Goal: Check status: Check status

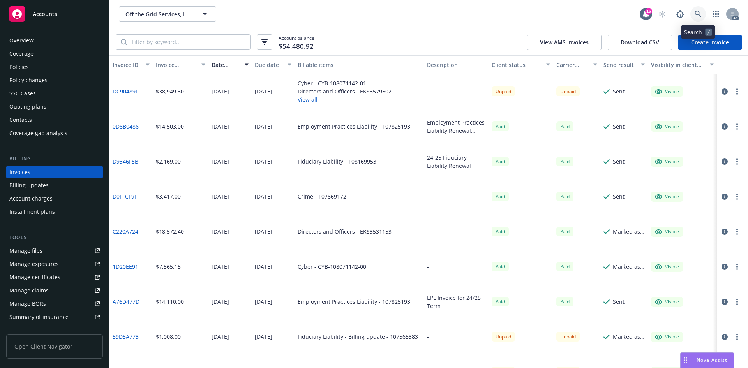
click at [698, 7] on link at bounding box center [698, 14] width 16 height 16
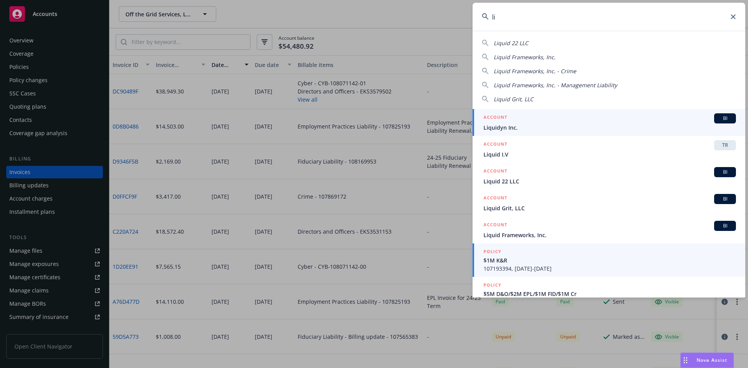
type input "l"
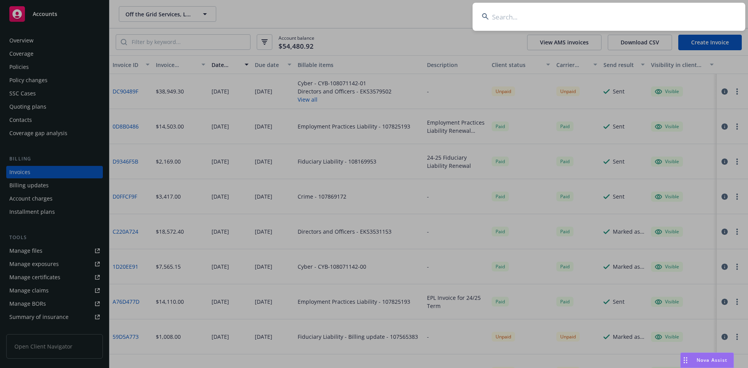
click at [539, 29] on input at bounding box center [609, 17] width 273 height 28
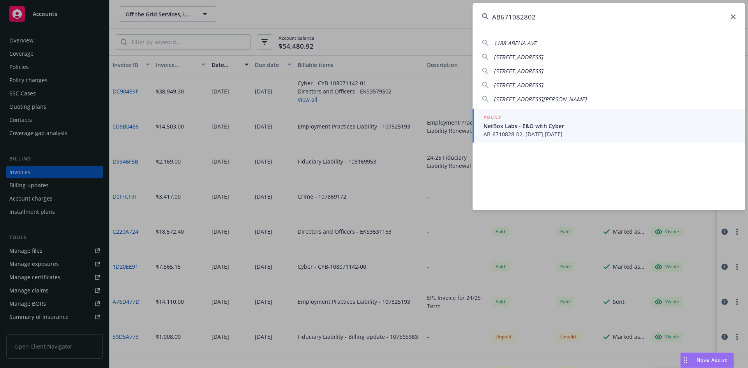
type input "AB671082802"
click at [539, 119] on div "POLICY" at bounding box center [610, 117] width 252 height 9
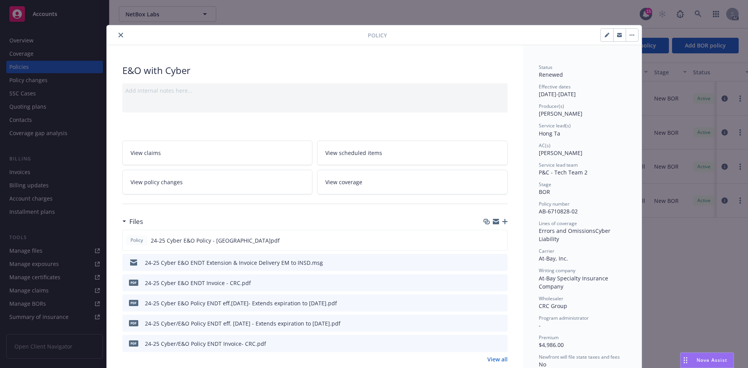
click at [116, 32] on button "close" at bounding box center [120, 34] width 9 height 9
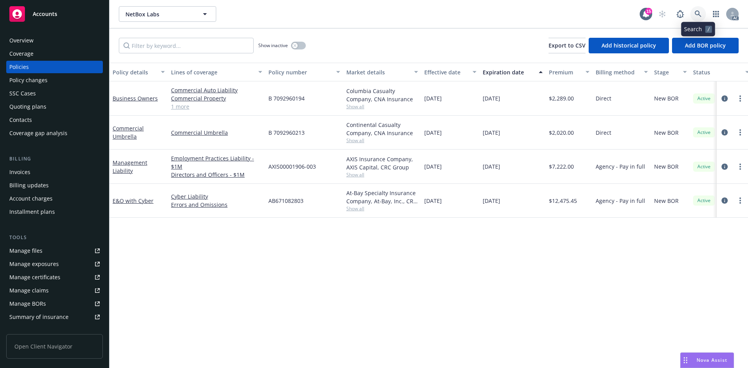
click at [696, 11] on icon at bounding box center [698, 14] width 7 height 7
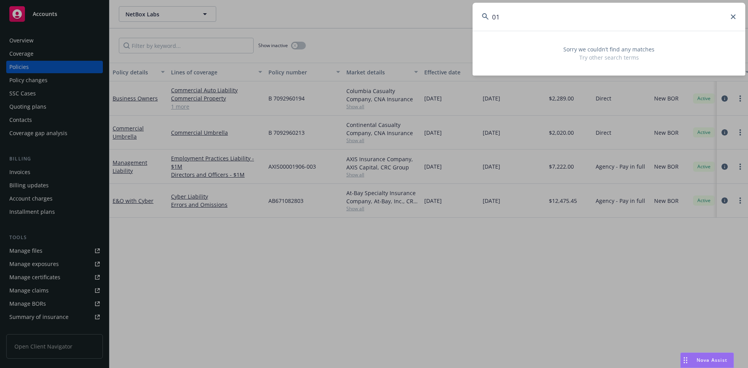
type input "0"
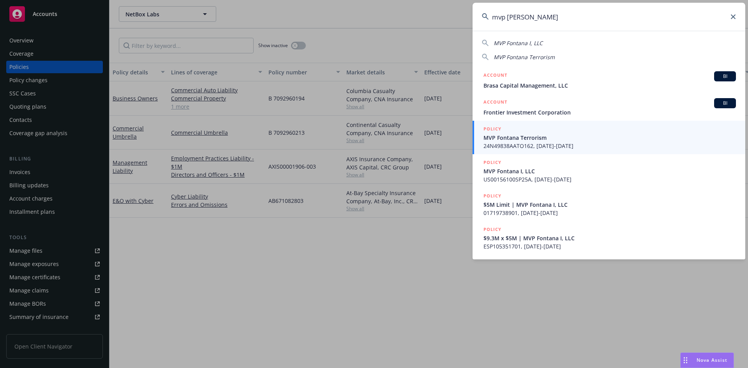
click at [537, 26] on input "mvp [PERSON_NAME]" at bounding box center [609, 17] width 273 height 28
drag, startPoint x: 541, startPoint y: 19, endPoint x: 498, endPoint y: 25, distance: 43.3
click at [498, 25] on input "mvp [PERSON_NAME]" at bounding box center [609, 17] width 273 height 28
type input "m"
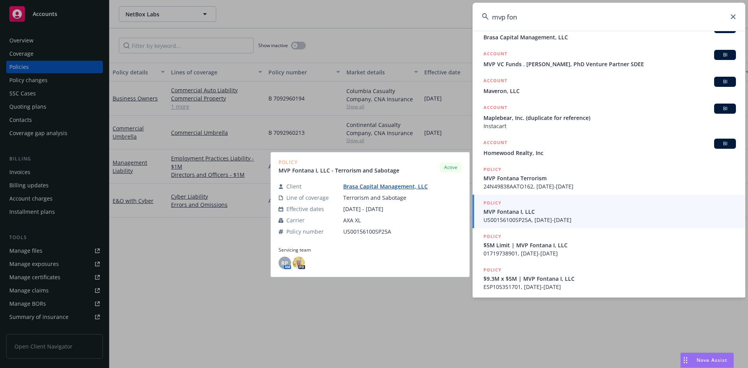
scroll to position [51, 0]
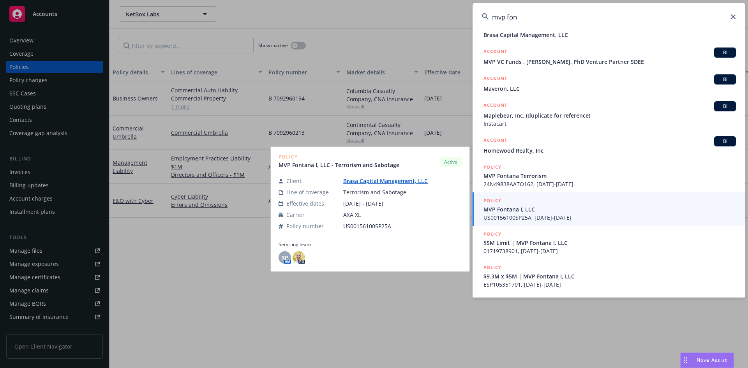
type input "mvp fon"
click at [522, 221] on span "US00156100SP25A, [DATE]-[DATE]" at bounding box center [610, 218] width 252 height 8
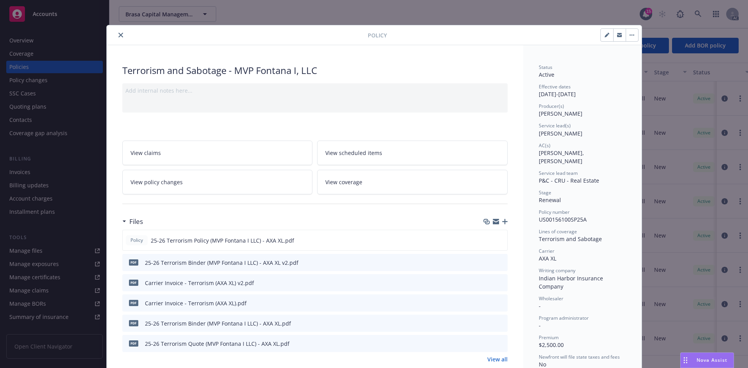
click at [118, 39] on button "close" at bounding box center [120, 34] width 9 height 9
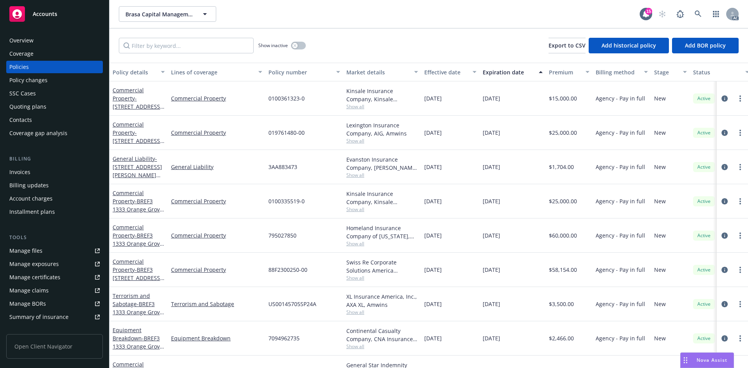
click at [57, 81] on div "Policy changes" at bounding box center [54, 80] width 90 height 12
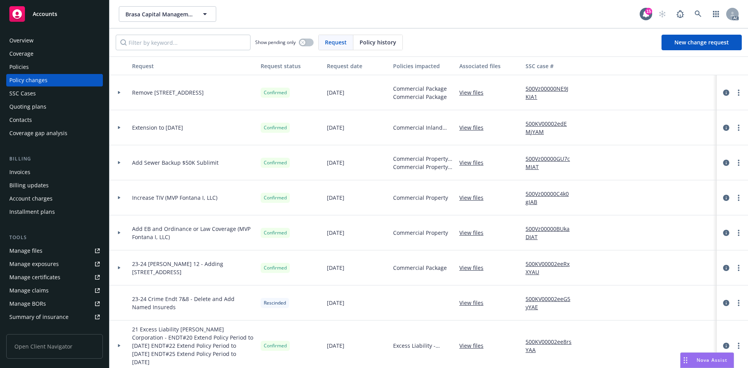
click at [373, 42] on span "Policy history" at bounding box center [378, 42] width 37 height 8
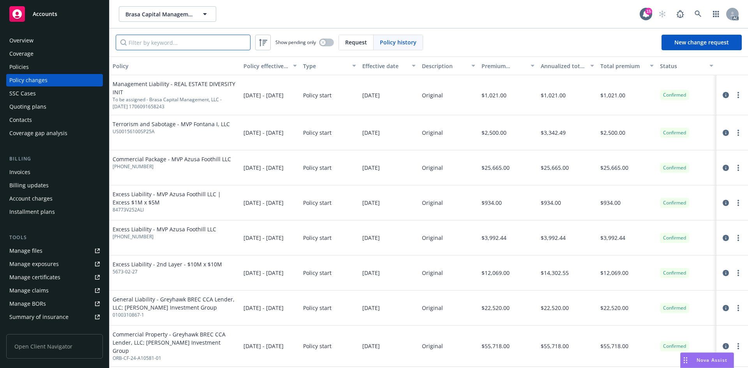
click at [223, 46] on input "Filter by keyword..." at bounding box center [183, 43] width 135 height 16
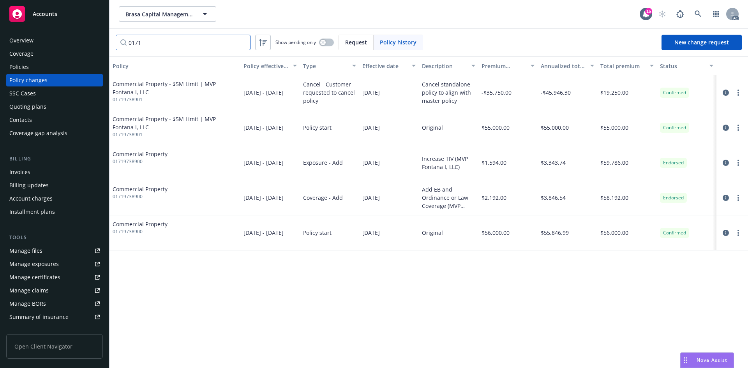
type input "0171"
click at [188, 85] on span "Commercial Property - $5M Limit | MVP Fontana I, LLC" at bounding box center [175, 88] width 125 height 16
click at [351, 43] on span "Request" at bounding box center [356, 42] width 22 height 8
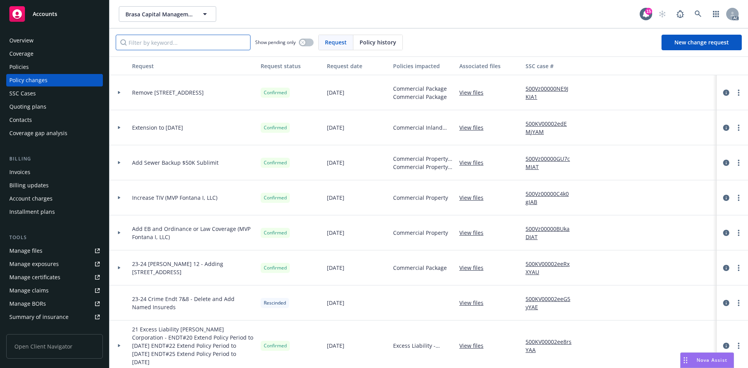
click at [184, 48] on input "Filter by keyword..." at bounding box center [183, 43] width 135 height 16
type input "0171"
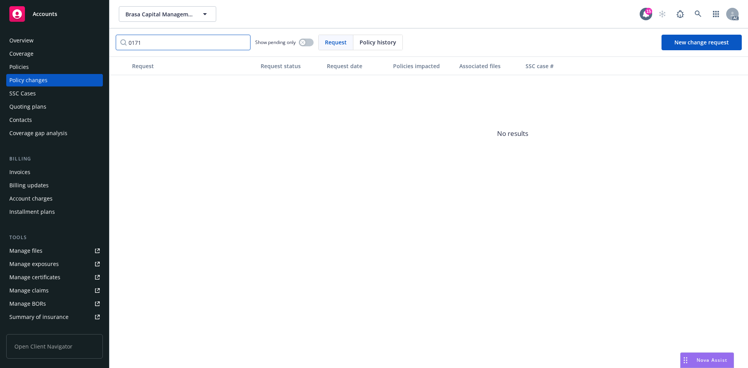
click at [244, 44] on input "0171" at bounding box center [183, 43] width 135 height 16
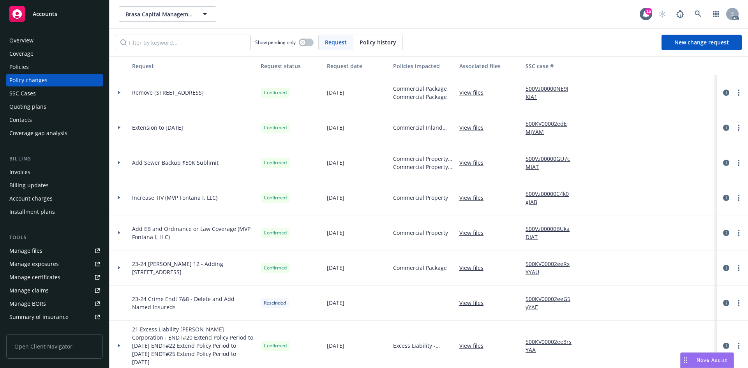
click at [376, 44] on span "Policy history" at bounding box center [378, 42] width 37 height 8
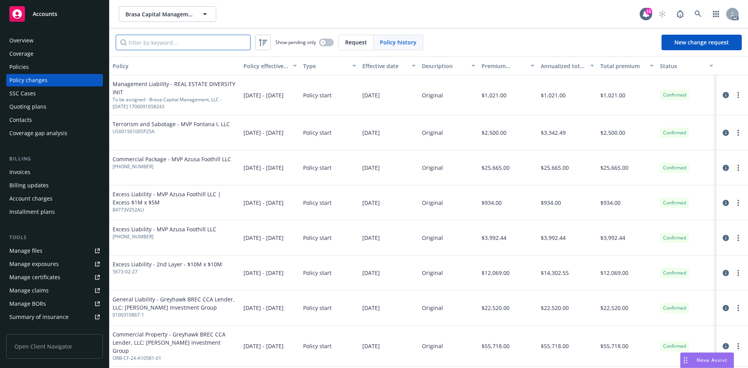
click at [152, 43] on input "Filter by keyword..." at bounding box center [183, 43] width 135 height 16
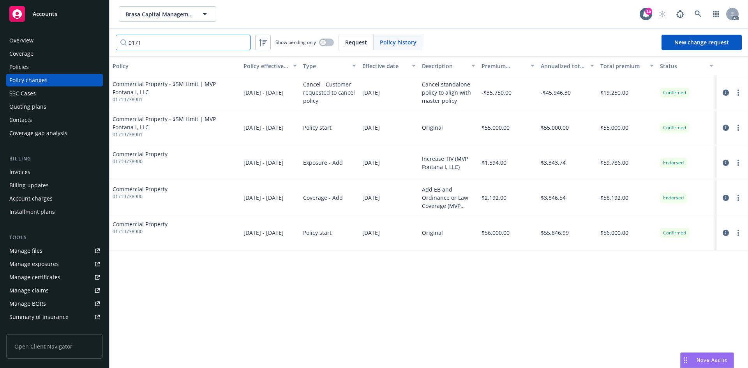
type input "0171"
drag, startPoint x: 152, startPoint y: 99, endPoint x: 111, endPoint y: 102, distance: 41.4
click at [111, 102] on div "Commercial Property - $5M Limit | MVP Fontana I, LLC 01719738901" at bounding box center [174, 92] width 131 height 35
copy span "01719738901"
click at [161, 129] on span "Commercial Property - $5M Limit | MVP Fontana I, LLC" at bounding box center [175, 123] width 125 height 16
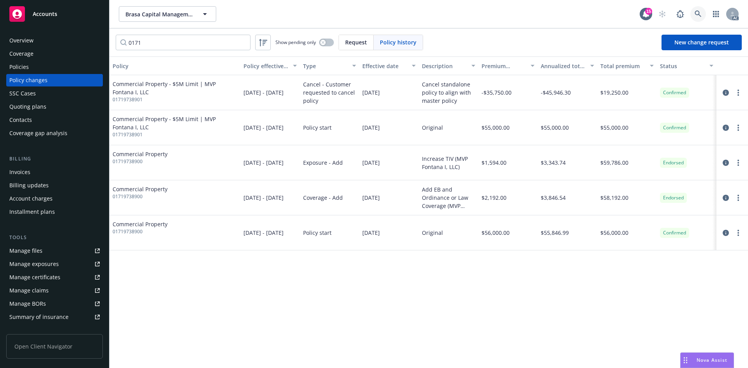
click at [696, 11] on icon at bounding box center [698, 14] width 7 height 7
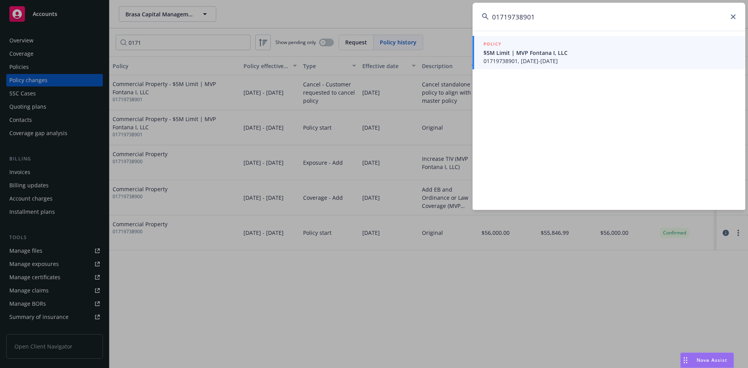
type input "01719738901"
click at [553, 63] on span "01719738901, [DATE]-[DATE]" at bounding box center [610, 61] width 252 height 8
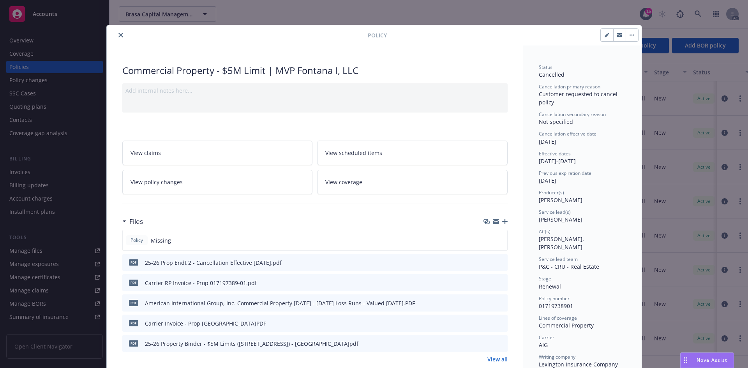
click at [121, 37] on button "close" at bounding box center [120, 34] width 9 height 9
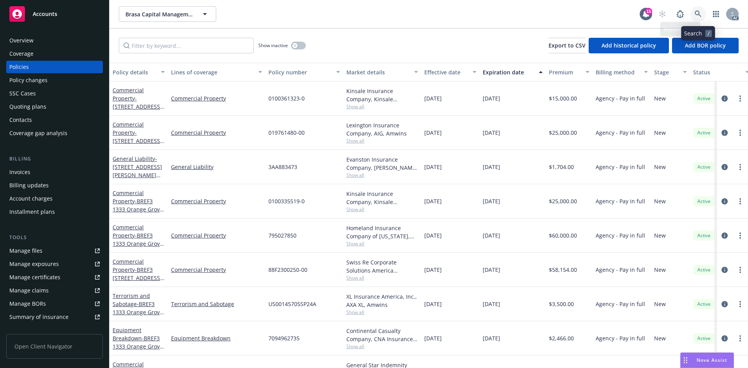
click at [692, 12] on link at bounding box center [698, 14] width 16 height 16
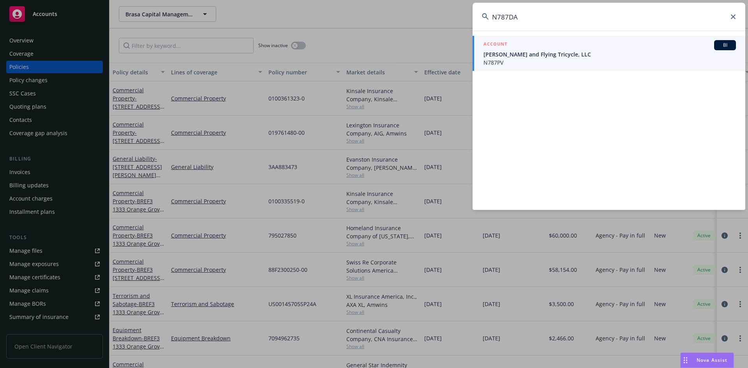
type input "N787DA"
click at [560, 51] on span "[PERSON_NAME] and Flying Tricycle, LLC" at bounding box center [610, 54] width 252 height 8
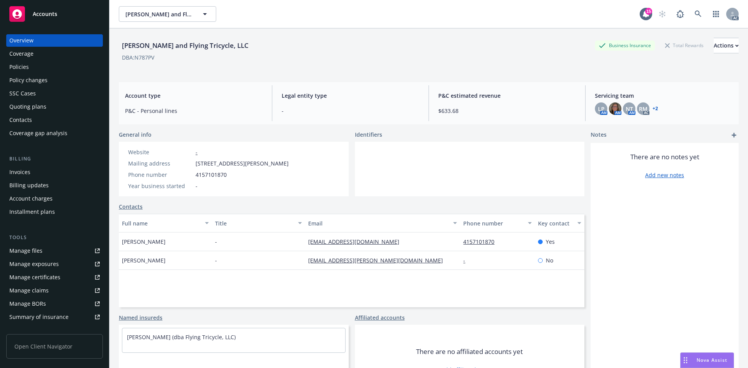
click at [30, 167] on div "Invoices" at bounding box center [54, 172] width 90 height 12
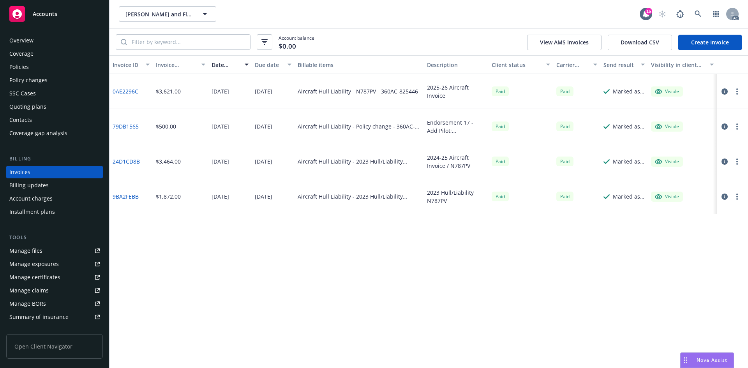
click at [34, 83] on div "Policy changes" at bounding box center [28, 80] width 38 height 12
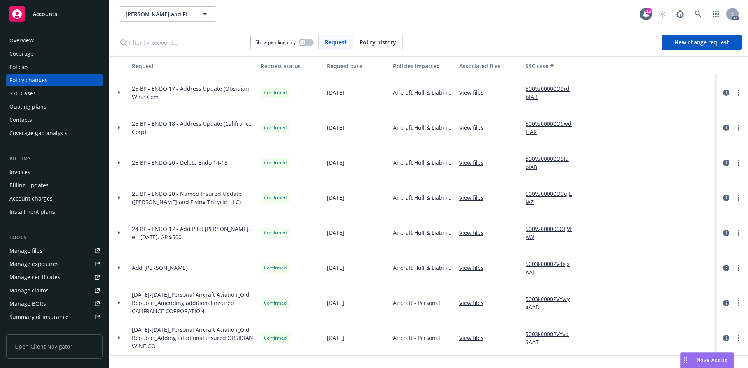
click at [374, 42] on span "Policy history" at bounding box center [378, 42] width 37 height 8
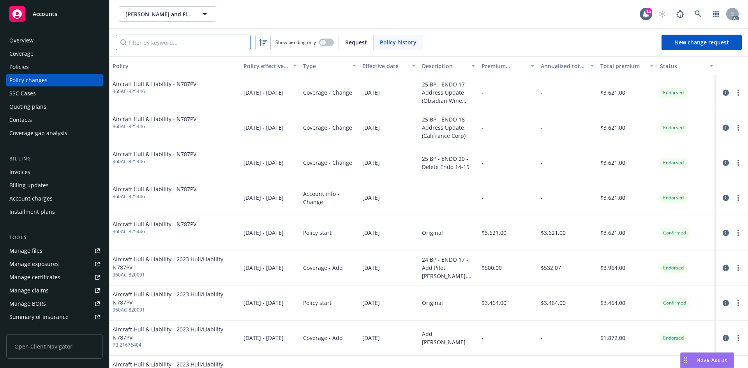
click at [203, 45] on input "Filter by keyword..." at bounding box center [183, 43] width 135 height 16
type input "N787"
